Goal: Information Seeking & Learning: Learn about a topic

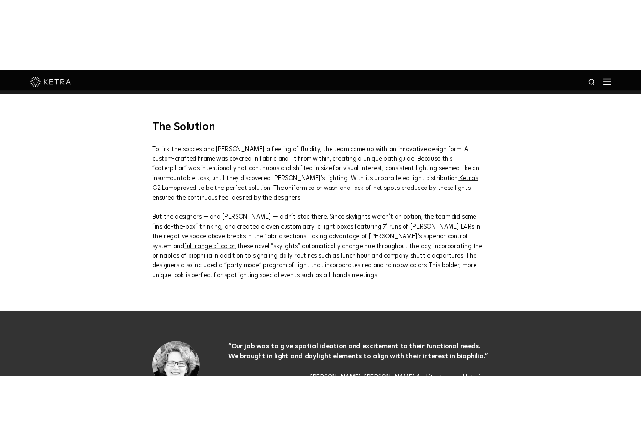
scroll to position [1462, 0]
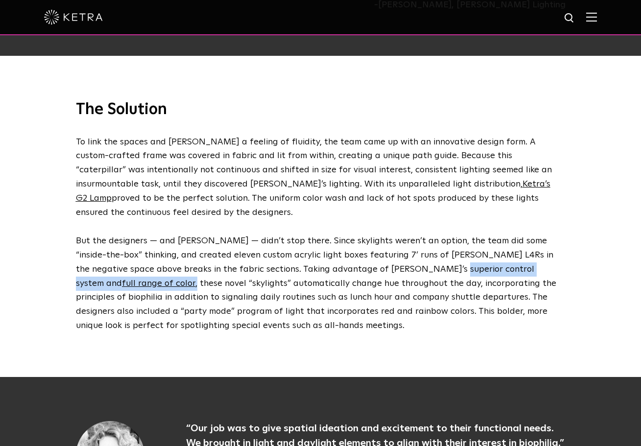
drag, startPoint x: 463, startPoint y: 233, endPoint x: 373, endPoint y: 237, distance: 89.7
click at [373, 237] on p "But the designers — and Ketra — didn’t stop there. Since skylights weren’t an o…" at bounding box center [318, 283] width 485 height 99
copy p "and full range of color ,"
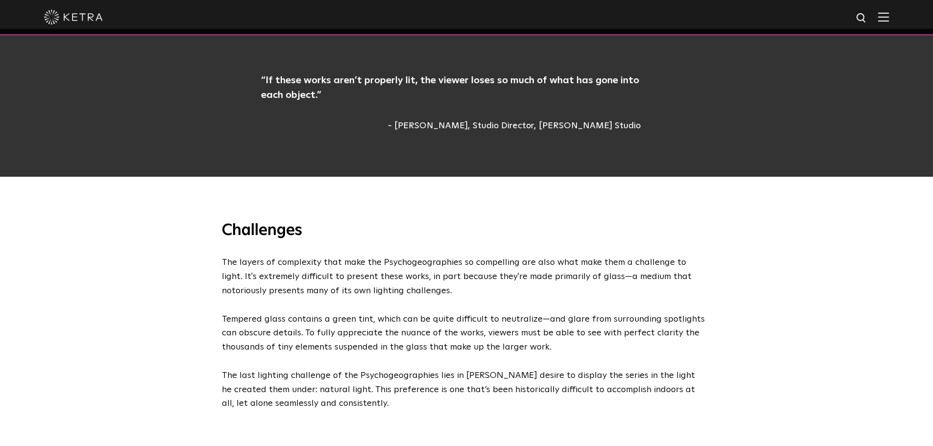
scroll to position [1075, 0]
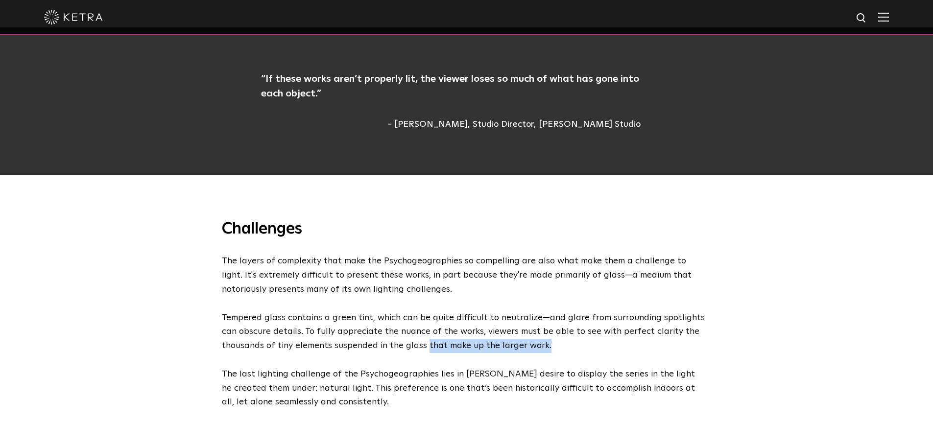
drag, startPoint x: 502, startPoint y: 323, endPoint x: 380, endPoint y: 324, distance: 121.4
click at [380, 324] on p "The layers of complexity that make the Psychogeographies so compelling are also…" at bounding box center [464, 331] width 485 height 155
copy p "that make up the larger work."
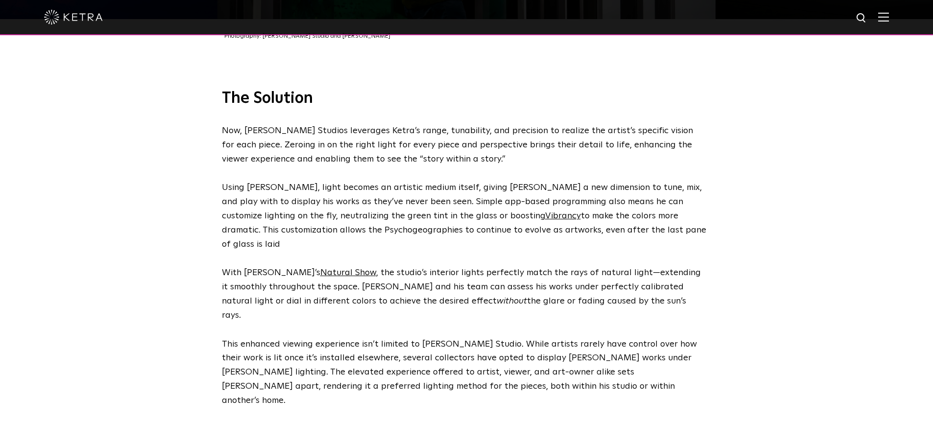
scroll to position [1867, 0]
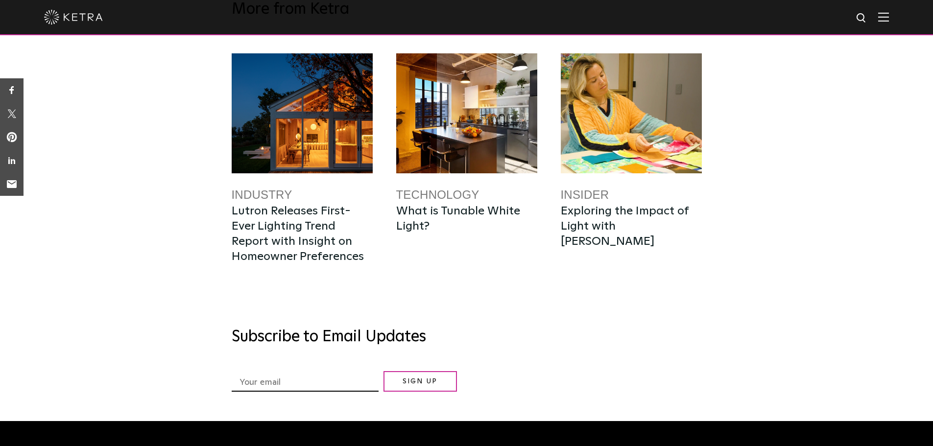
scroll to position [3337, 0]
